Goal: Information Seeking & Learning: Learn about a topic

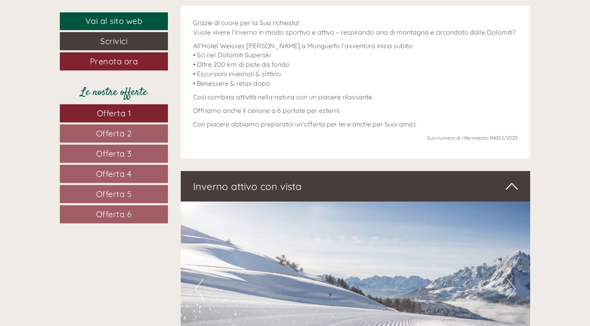
scroll to position [364, 0]
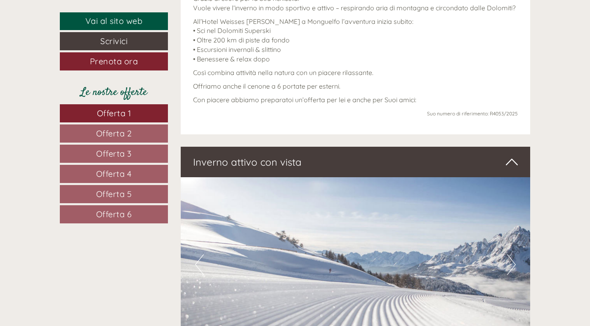
click at [99, 115] on span "Offerta 1" at bounding box center [114, 113] width 34 height 10
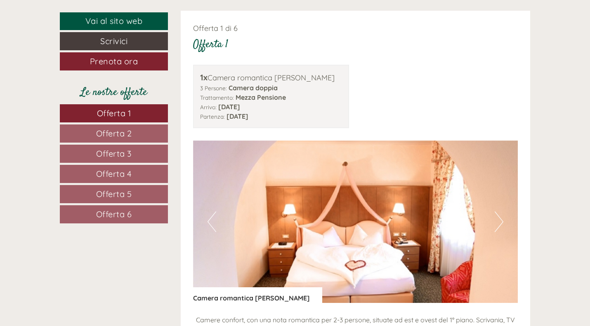
scroll to position [839, 0]
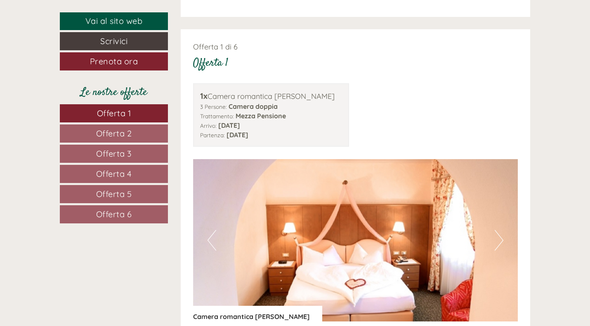
click at [123, 132] on span "Offerta 2" at bounding box center [114, 133] width 36 height 10
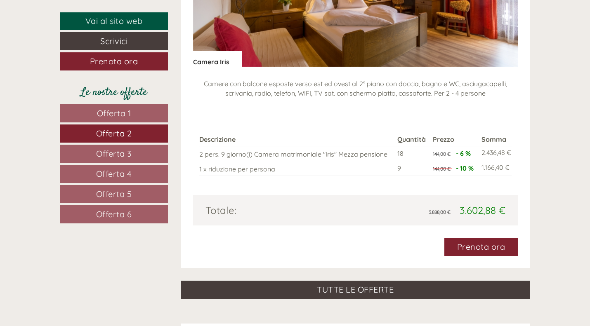
scroll to position [1102, 0]
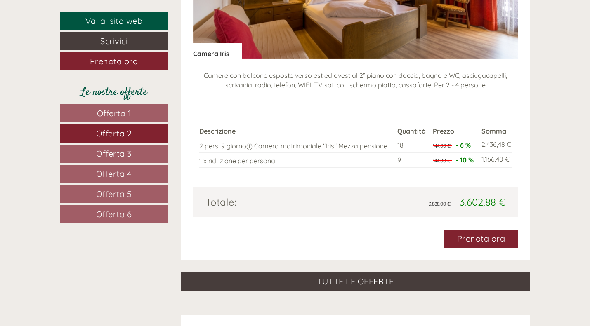
click at [131, 149] on span "Offerta 3" at bounding box center [113, 153] width 35 height 10
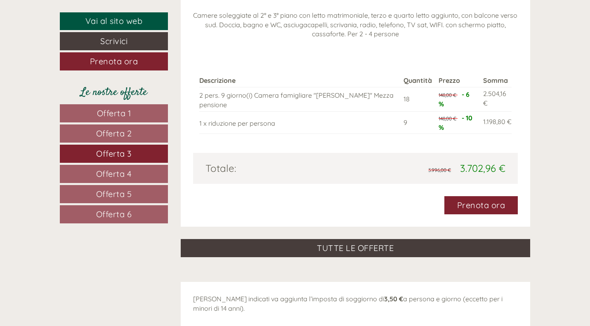
scroll to position [1171, 0]
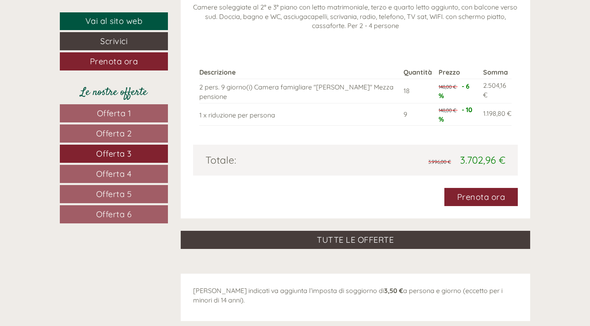
click at [95, 165] on link "Offerta 4" at bounding box center [114, 174] width 108 height 18
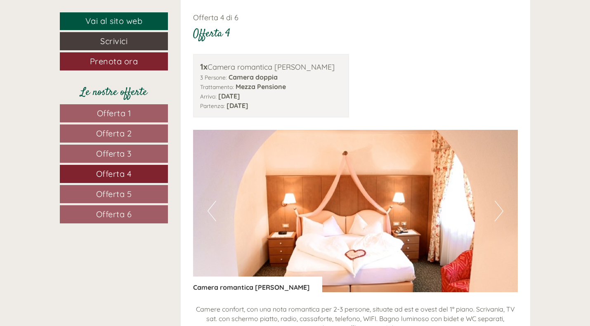
drag, startPoint x: 589, startPoint y: 106, endPoint x: 593, endPoint y: 122, distance: 16.7
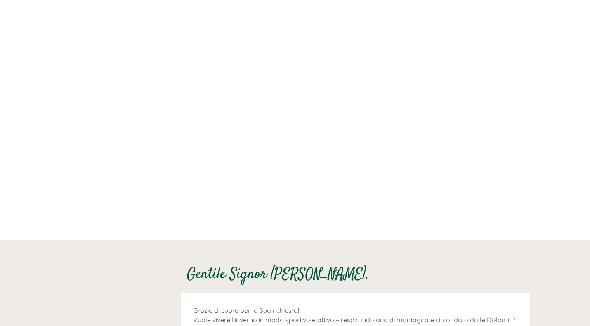
scroll to position [21, 0]
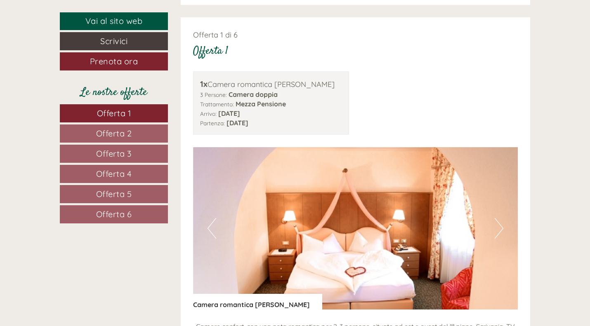
scroll to position [854, 0]
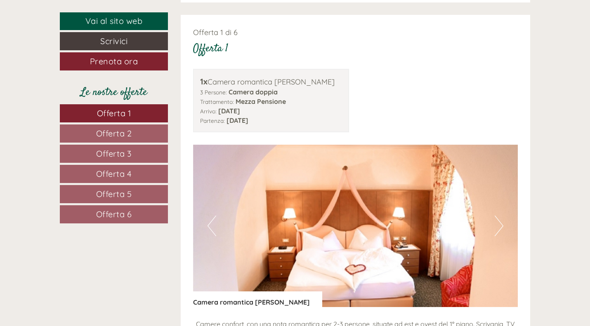
drag, startPoint x: 588, startPoint y: 78, endPoint x: 593, endPoint y: 71, distance: 7.8
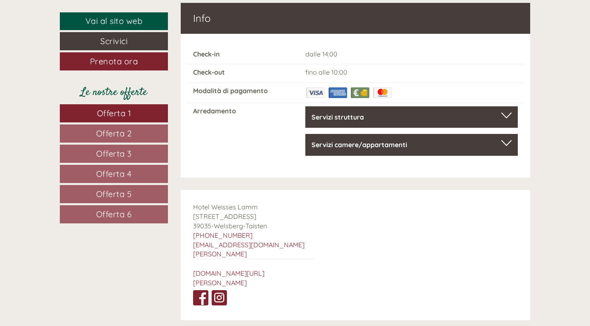
scroll to position [3992, 0]
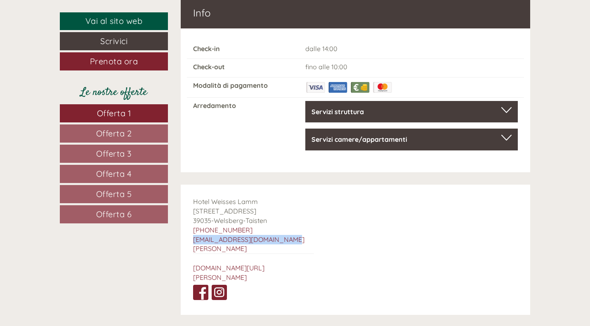
drag, startPoint x: 190, startPoint y: 224, endPoint x: 285, endPoint y: 226, distance: 95.7
click at [285, 226] on div "Hotel Weisses [PERSON_NAME] [STREET_ADDRESS] [PHONE_NUMBER] [EMAIL_ADDRESS][DOM…" at bounding box center [254, 250] width 146 height 130
copy link "[EMAIL_ADDRESS][DOMAIN_NAME][PERSON_NAME]"
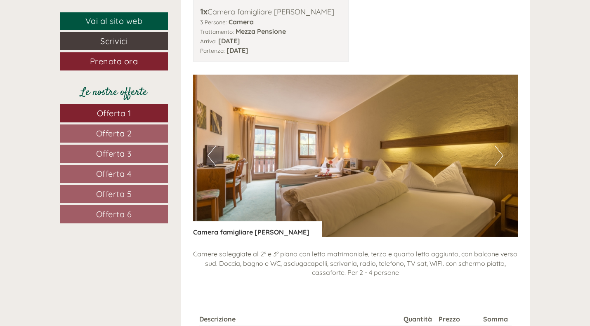
scroll to position [1966, 0]
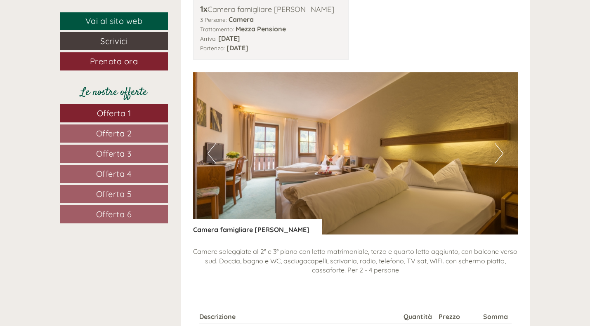
click at [499, 152] on button "Next" at bounding box center [498, 153] width 9 height 21
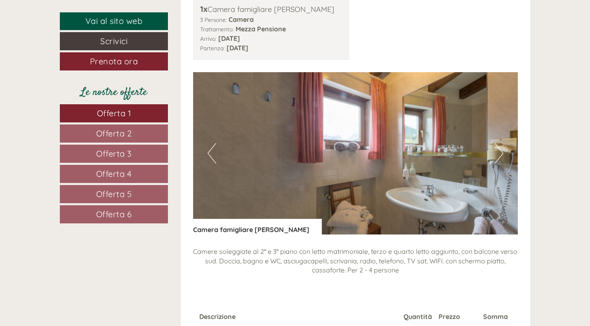
click at [500, 152] on button "Next" at bounding box center [498, 153] width 9 height 21
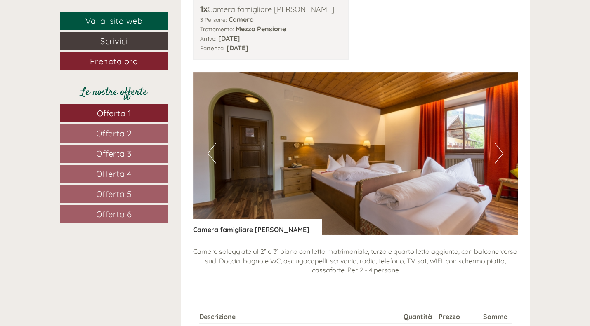
click at [500, 152] on button "Next" at bounding box center [498, 153] width 9 height 21
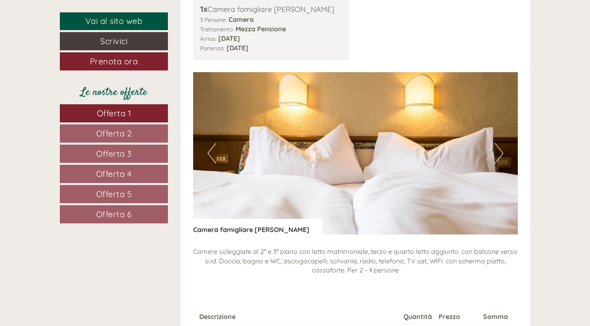
click at [500, 152] on button "Next" at bounding box center [498, 153] width 9 height 21
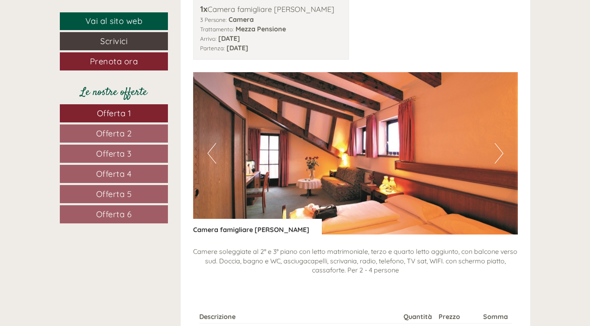
scroll to position [1982, 0]
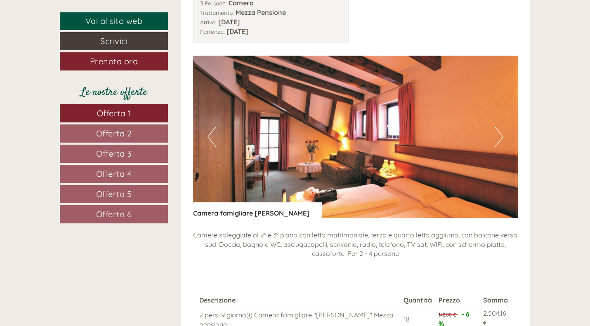
click at [492, 134] on img at bounding box center [355, 137] width 325 height 162
click at [499, 135] on button "Next" at bounding box center [498, 137] width 9 height 21
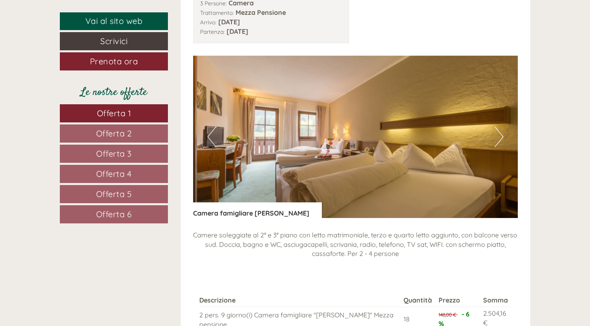
click at [499, 135] on button "Next" at bounding box center [498, 137] width 9 height 21
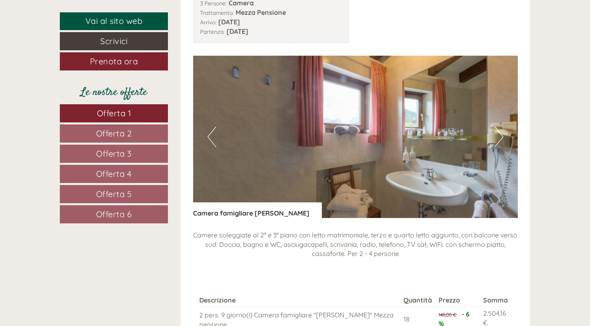
click at [499, 135] on button "Next" at bounding box center [498, 137] width 9 height 21
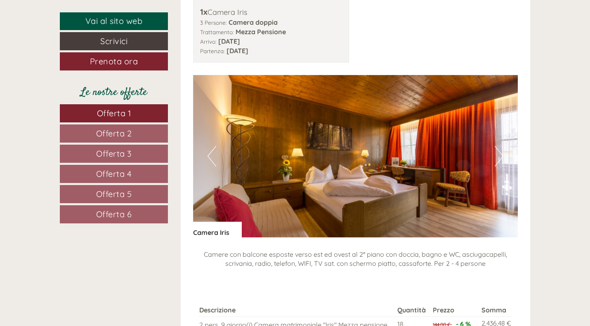
scroll to position [1443, 0]
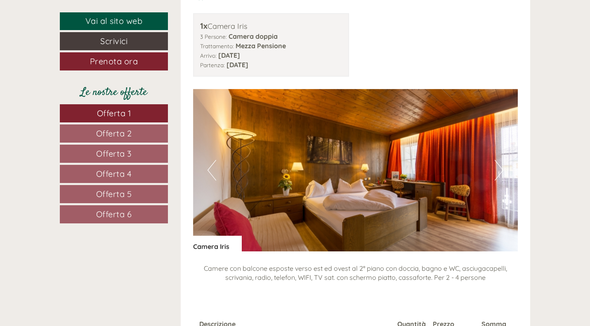
click at [500, 167] on button "Next" at bounding box center [498, 170] width 9 height 21
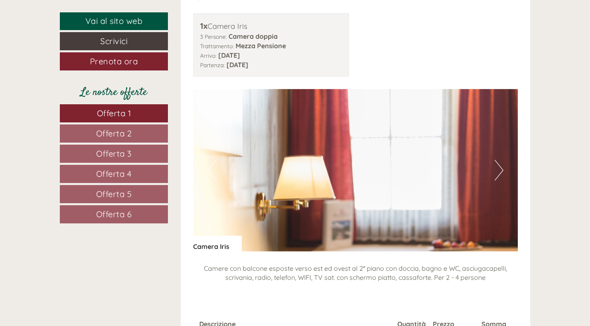
click at [500, 167] on button "Next" at bounding box center [498, 170] width 9 height 21
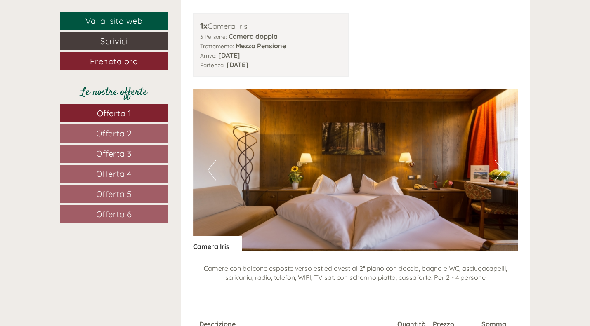
click at [500, 167] on button "Next" at bounding box center [498, 170] width 9 height 21
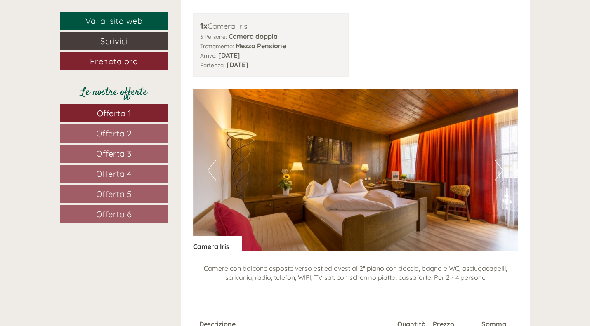
click at [500, 167] on button "Next" at bounding box center [498, 170] width 9 height 21
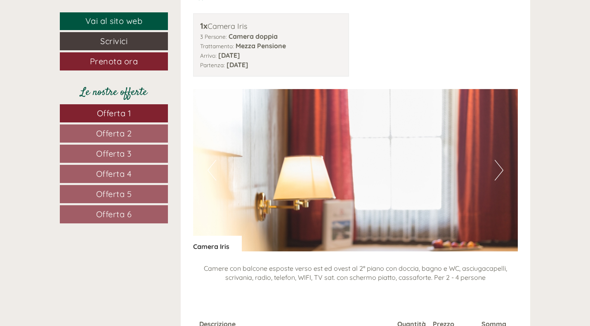
click at [500, 167] on button "Next" at bounding box center [498, 170] width 9 height 21
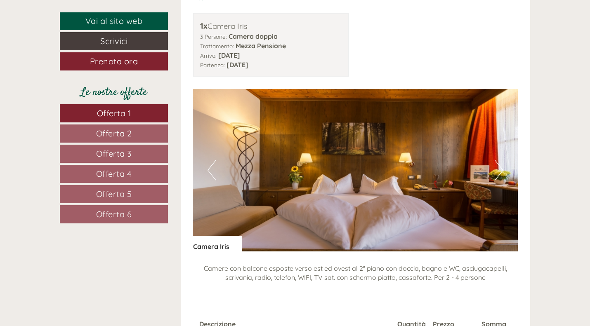
click at [500, 167] on button "Next" at bounding box center [498, 170] width 9 height 21
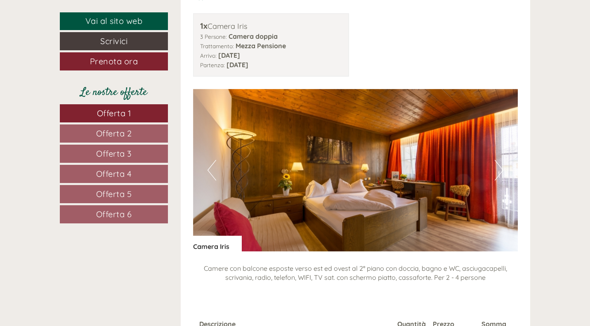
click at [500, 167] on button "Next" at bounding box center [498, 170] width 9 height 21
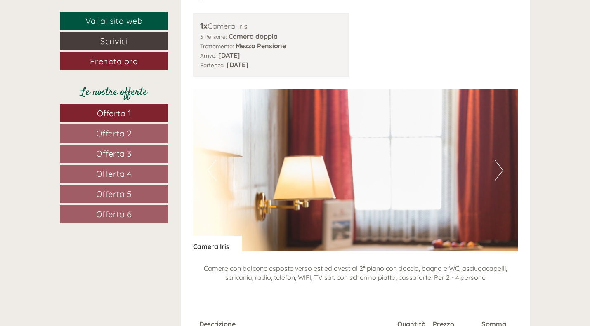
click at [500, 167] on button "Next" at bounding box center [498, 170] width 9 height 21
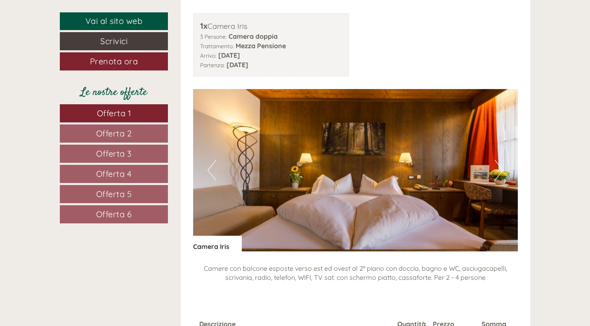
click at [502, 166] on button "Next" at bounding box center [498, 170] width 9 height 21
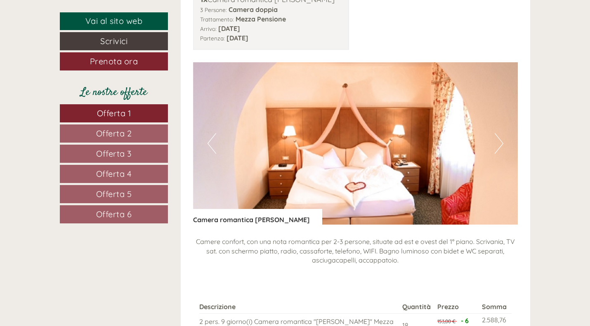
scroll to position [933, 0]
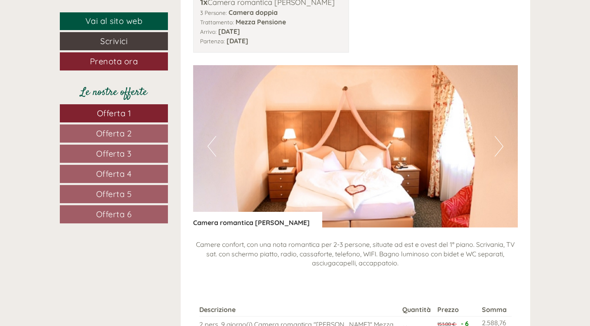
click at [499, 136] on button "Next" at bounding box center [498, 146] width 9 height 21
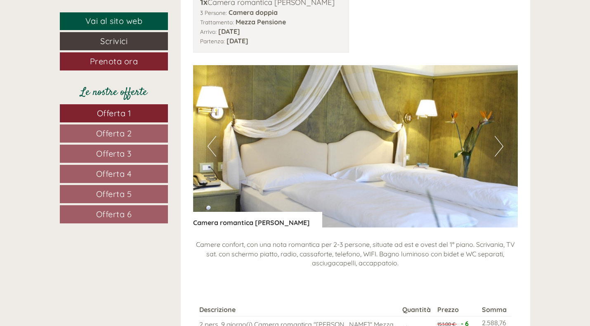
click at [499, 136] on button "Next" at bounding box center [498, 146] width 9 height 21
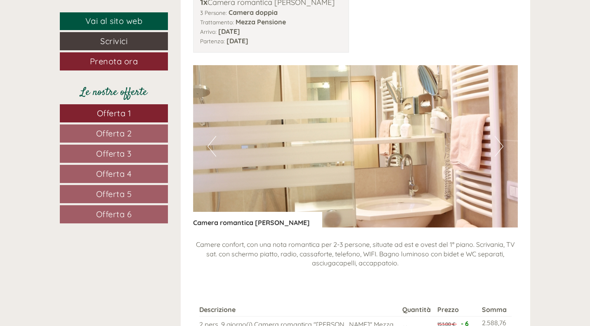
click at [499, 136] on button "Next" at bounding box center [498, 146] width 9 height 21
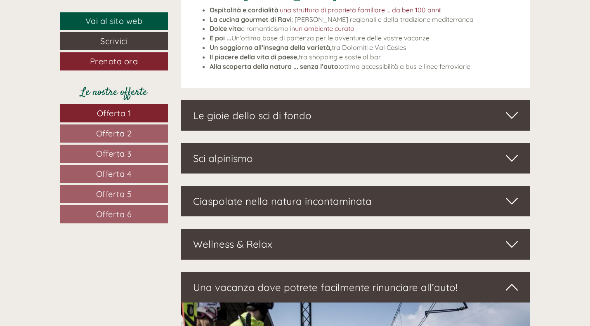
scroll to position [2652, 0]
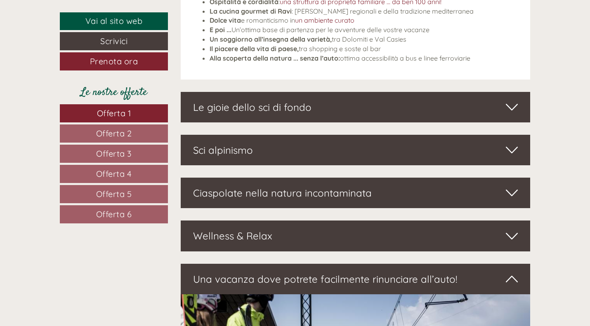
click at [508, 100] on icon at bounding box center [512, 107] width 12 height 14
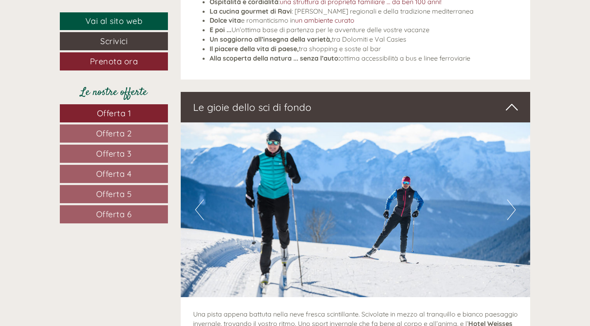
click at [513, 200] on button "Next" at bounding box center [511, 210] width 9 height 21
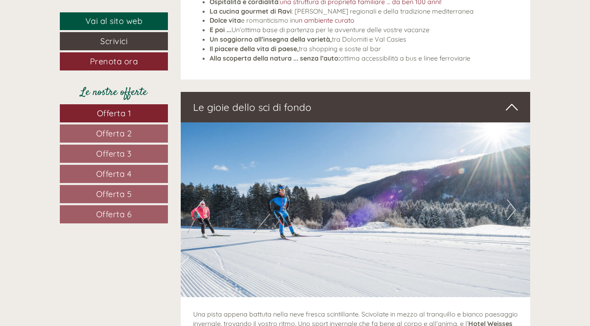
click at [513, 200] on button "Next" at bounding box center [511, 210] width 9 height 21
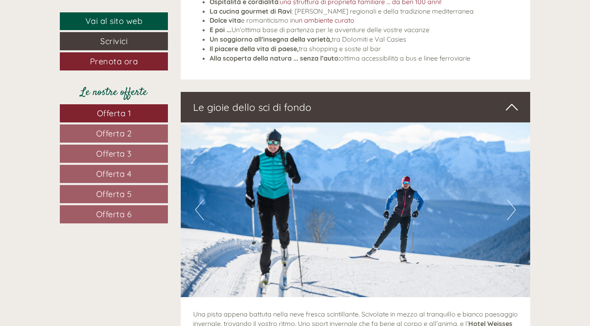
click at [513, 200] on button "Next" at bounding box center [511, 210] width 9 height 21
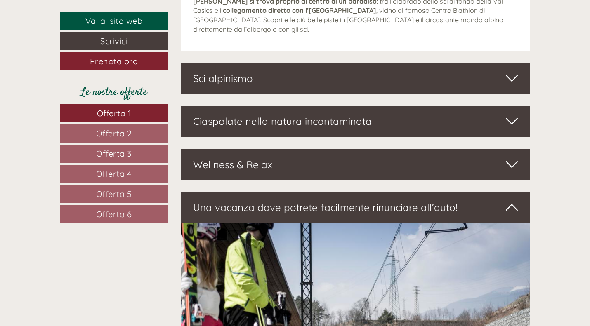
scroll to position [2990, 0]
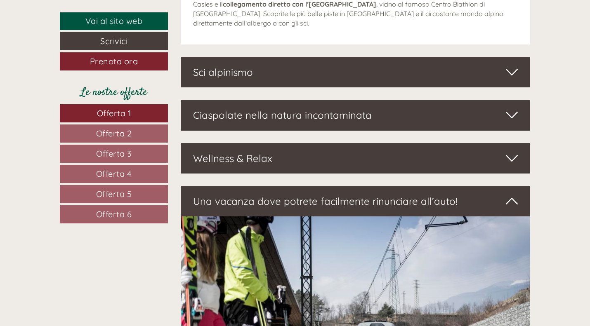
click at [510, 108] on icon at bounding box center [512, 115] width 12 height 14
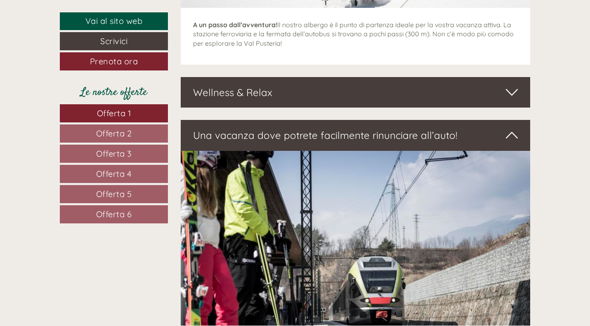
scroll to position [3306, 0]
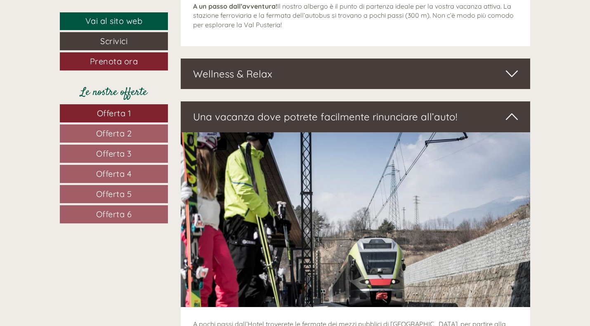
click at [510, 67] on icon at bounding box center [512, 74] width 12 height 14
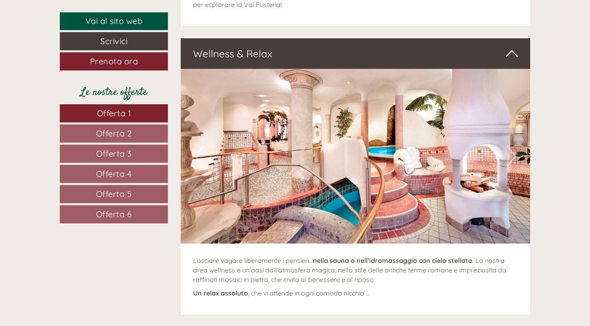
scroll to position [3333, 0]
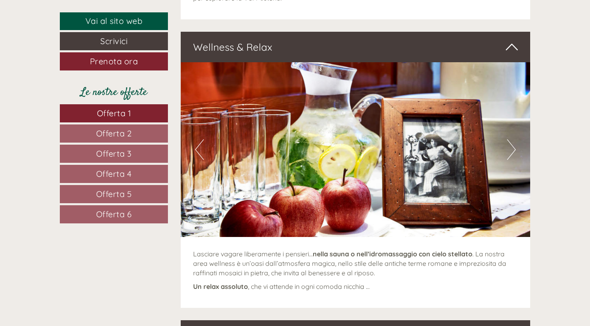
click at [511, 139] on button "Next" at bounding box center [511, 149] width 9 height 21
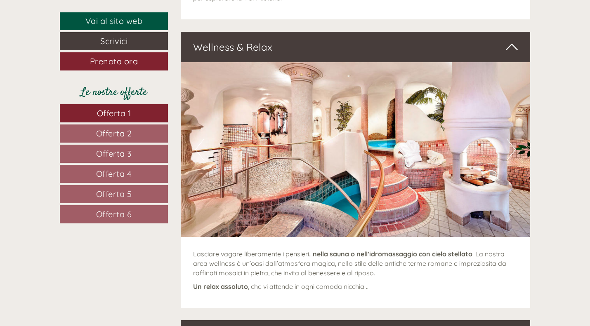
click at [511, 139] on button "Next" at bounding box center [511, 149] width 9 height 21
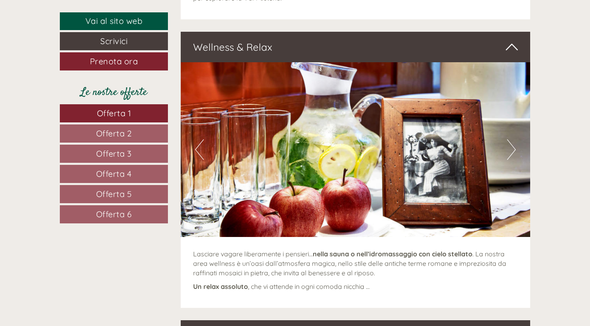
click at [511, 139] on button "Next" at bounding box center [511, 149] width 9 height 21
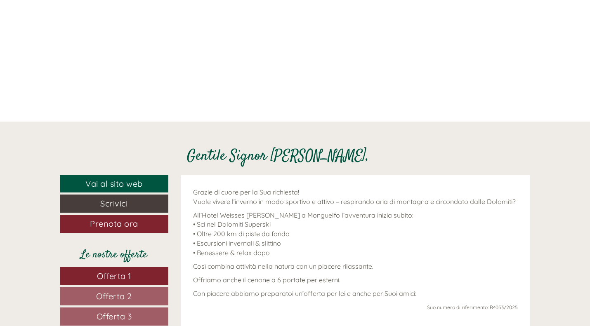
scroll to position [0, 0]
